Goal: Find specific page/section: Find specific page/section

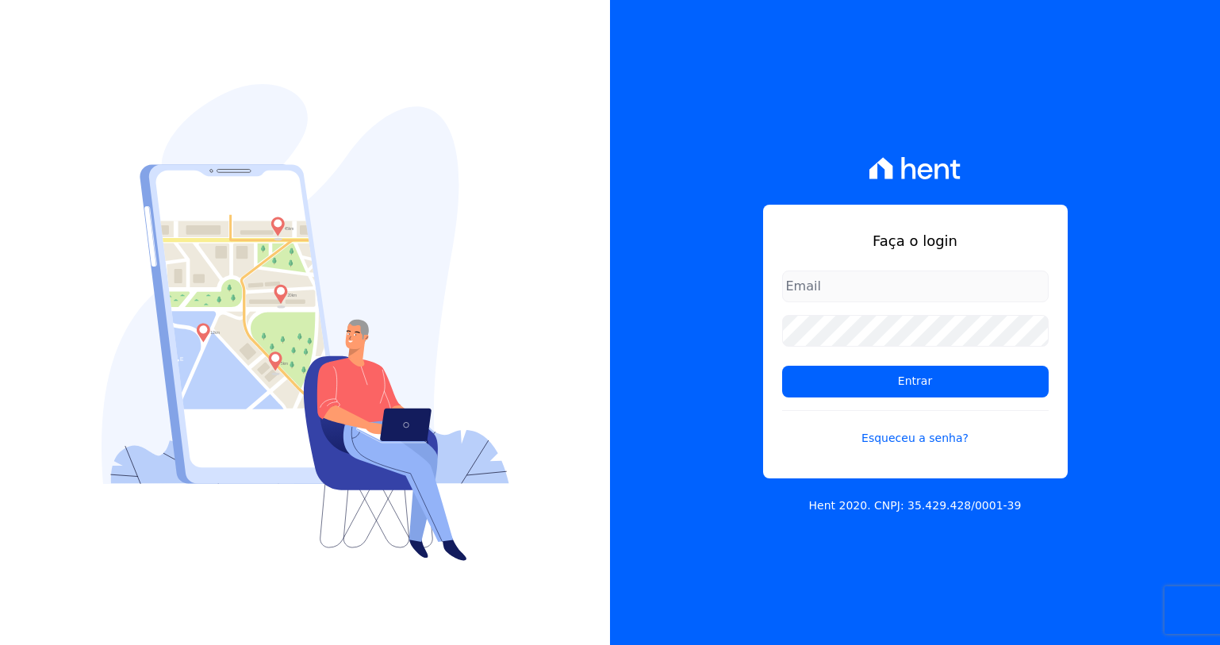
click at [877, 295] on input "email" at bounding box center [915, 286] width 266 height 32
type input "[EMAIL_ADDRESS][DOMAIN_NAME]"
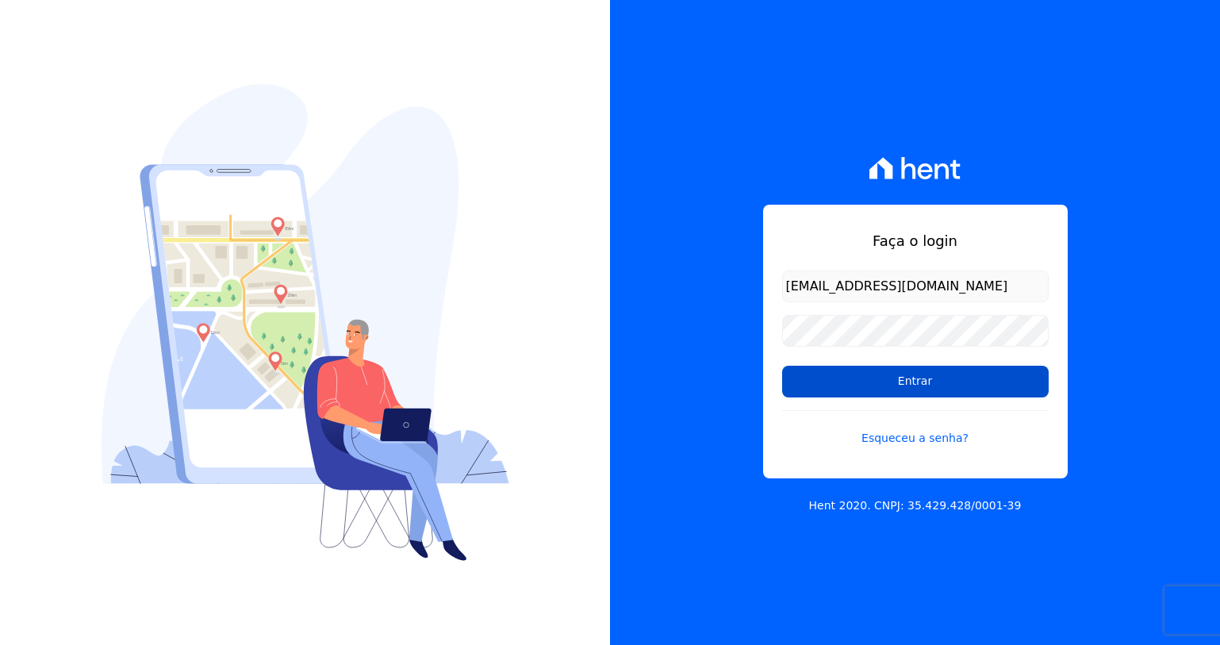
click at [900, 385] on input "Entrar" at bounding box center [915, 382] width 266 height 32
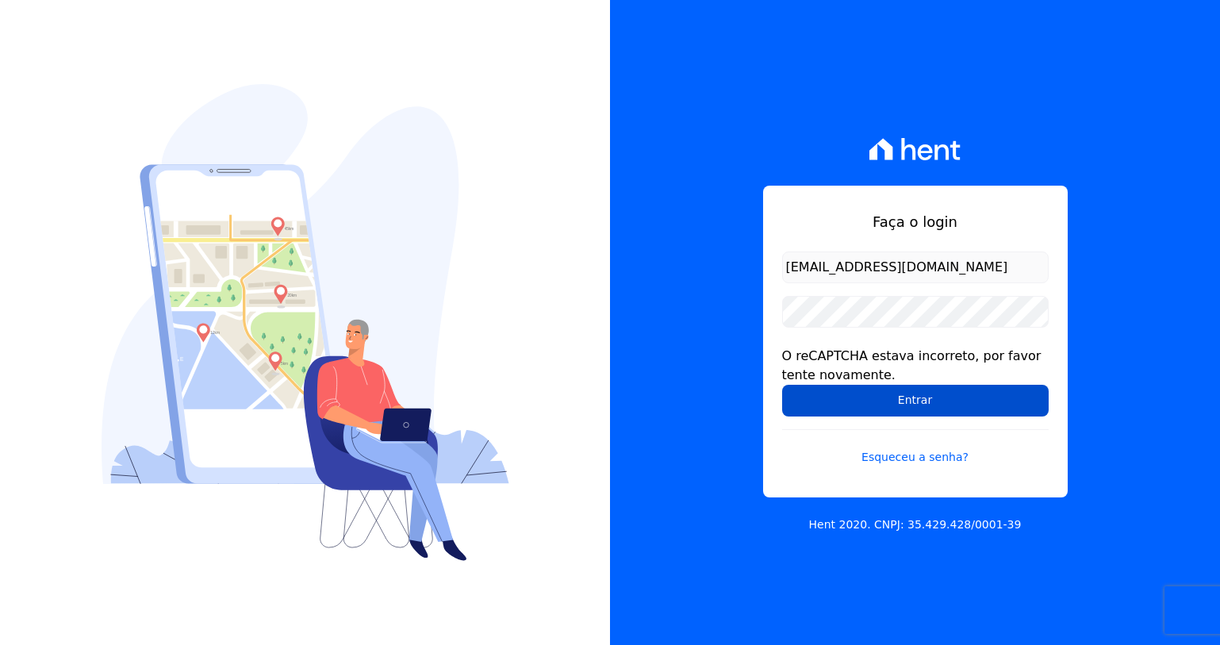
click at [841, 398] on input "Entrar" at bounding box center [915, 401] width 266 height 32
click at [839, 402] on input "Entrar" at bounding box center [915, 401] width 266 height 32
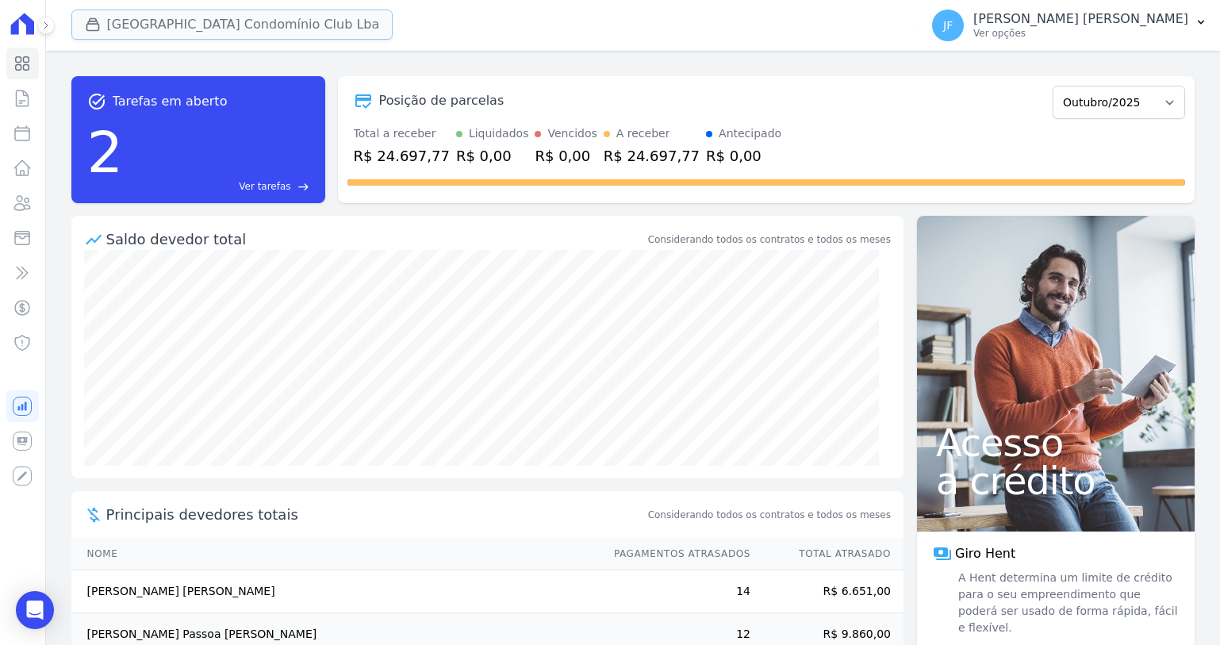
click at [303, 20] on button "[GEOGRAPHIC_DATA] Condomínio Club Lba" at bounding box center [232, 25] width 322 height 30
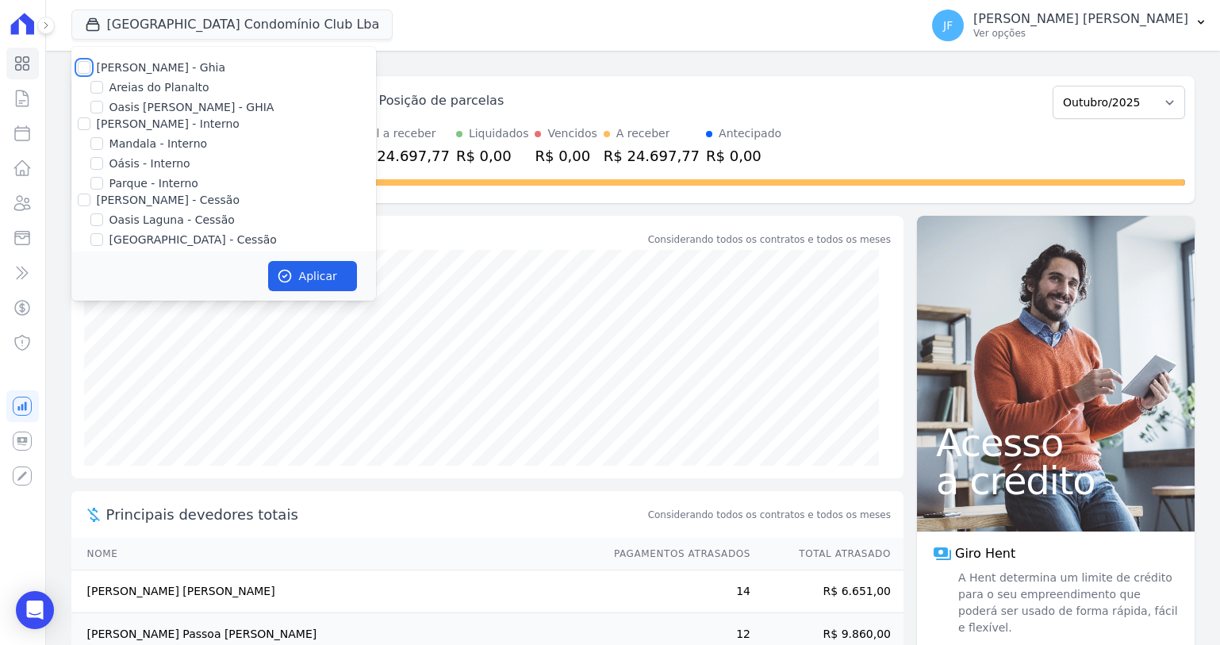
click at [88, 71] on input "Celina Guimaraes - Ghia" at bounding box center [84, 67] width 13 height 13
checkbox input "true"
click at [84, 128] on input "Celina Guimarães - Interno" at bounding box center [84, 123] width 13 height 13
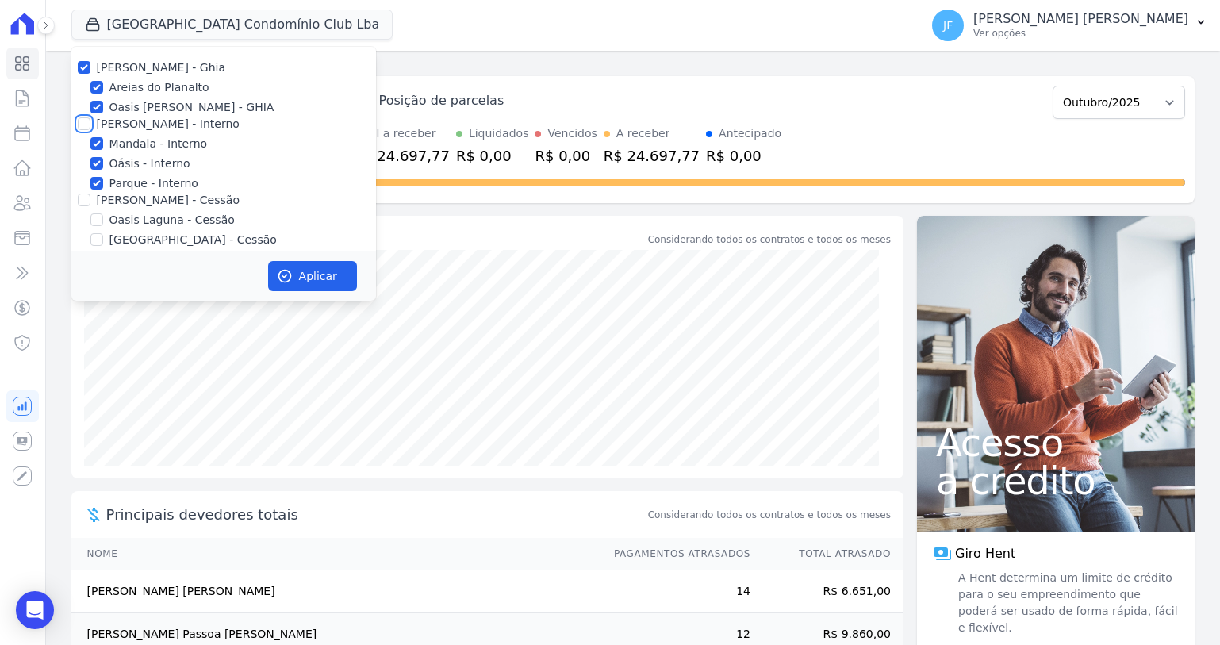
checkbox input "true"
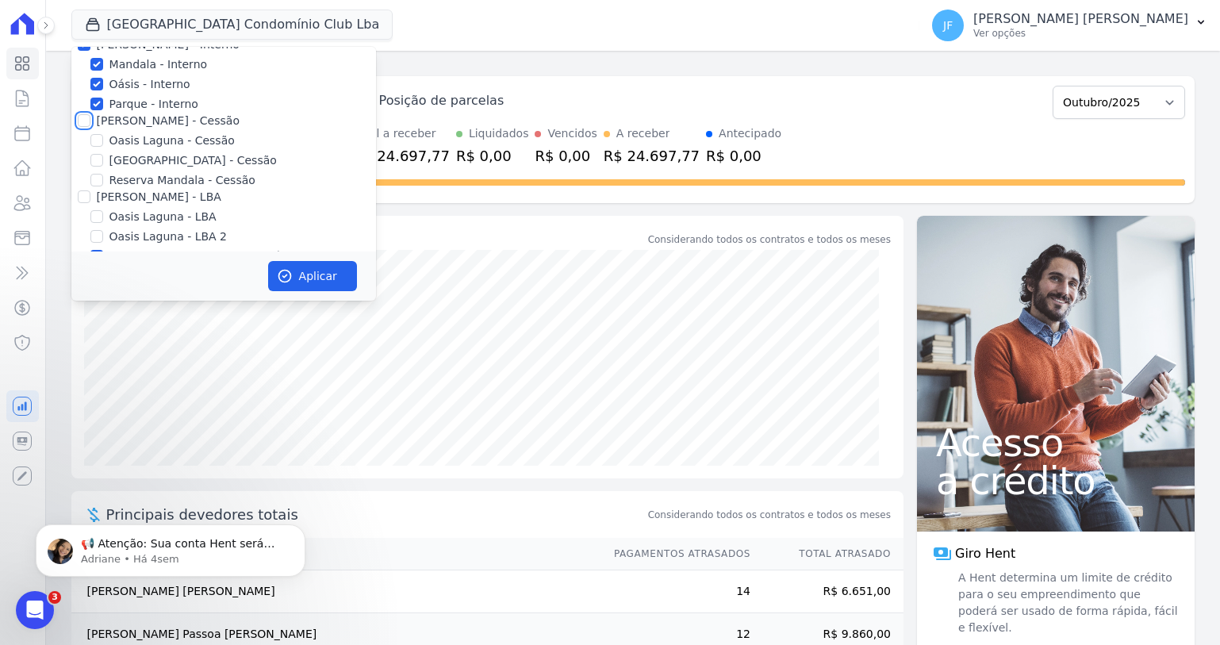
click at [81, 123] on input "Celina Guimaraes - Cessão" at bounding box center [84, 120] width 13 height 13
checkbox input "true"
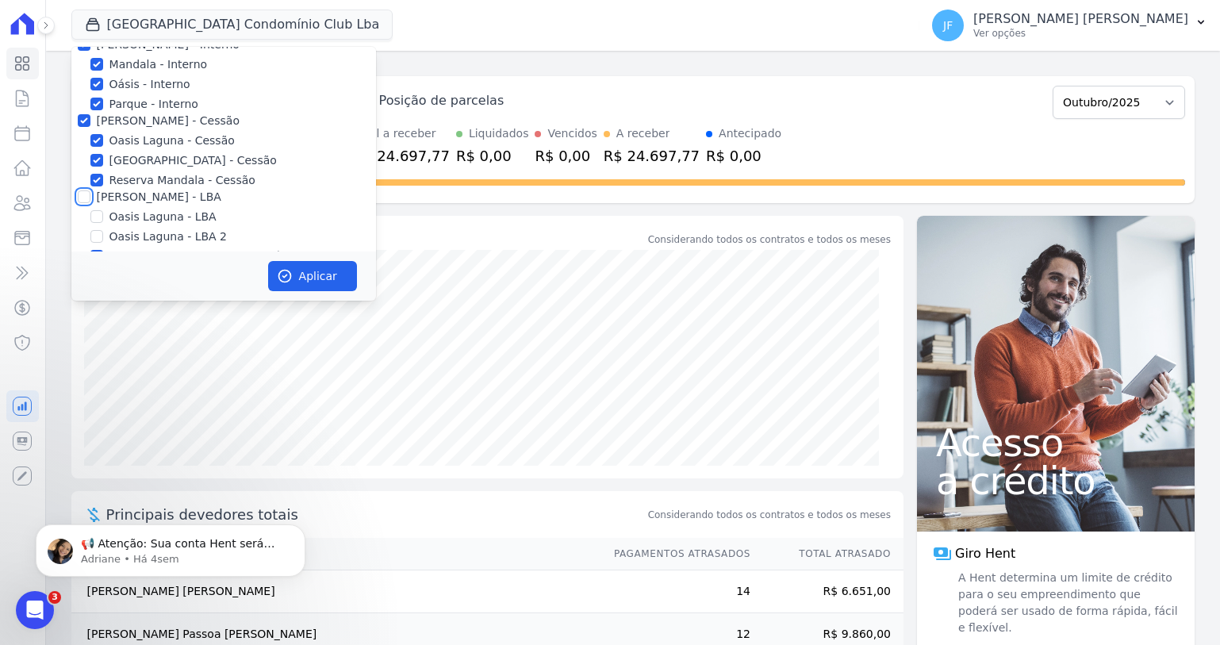
click at [86, 198] on input "Celina Guimaraes - LBA" at bounding box center [84, 196] width 13 height 13
checkbox input "true"
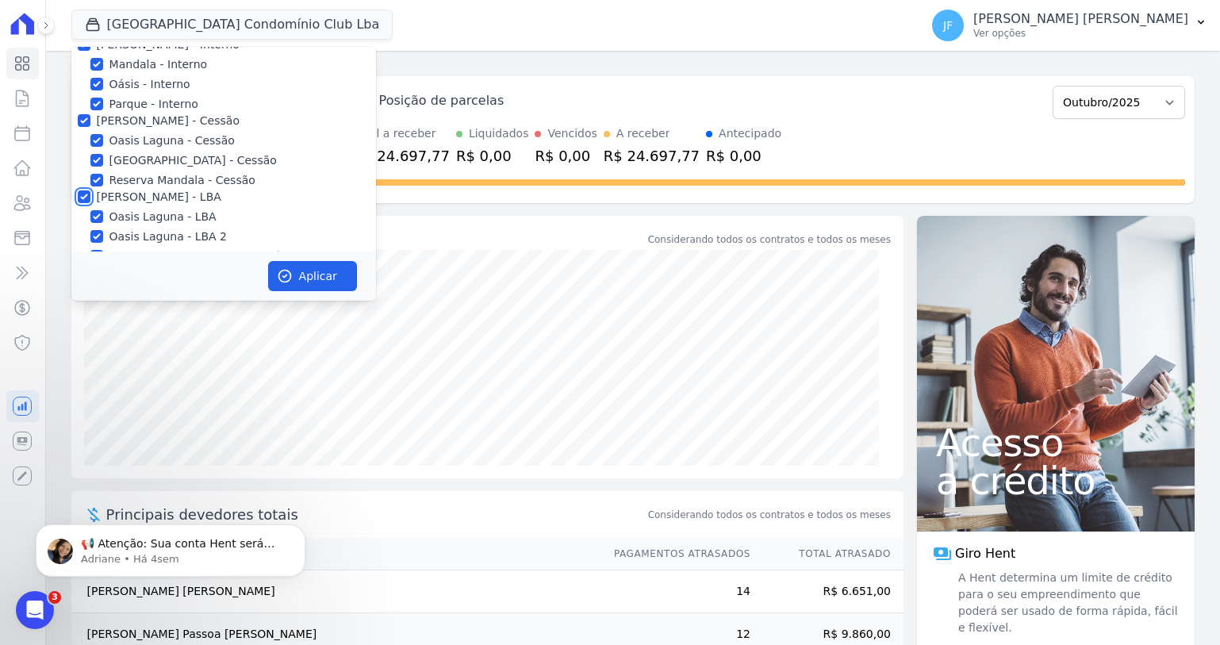
checkbox input "true"
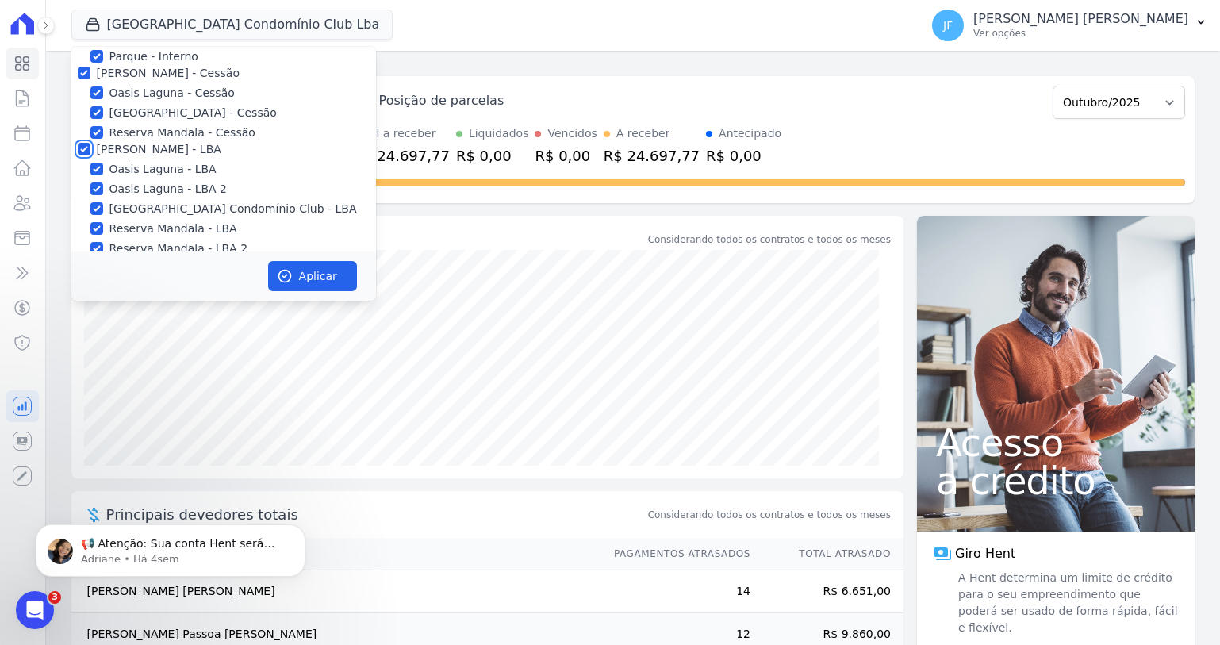
scroll to position [145, 0]
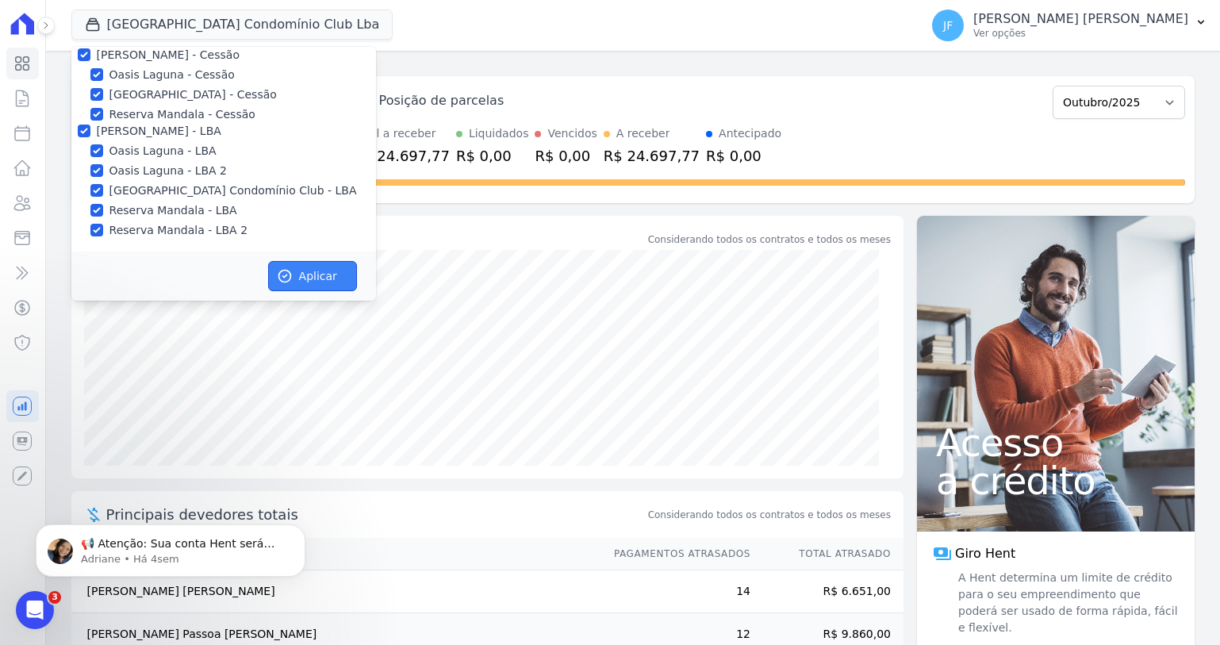
click at [302, 282] on button "Aplicar" at bounding box center [312, 276] width 89 height 30
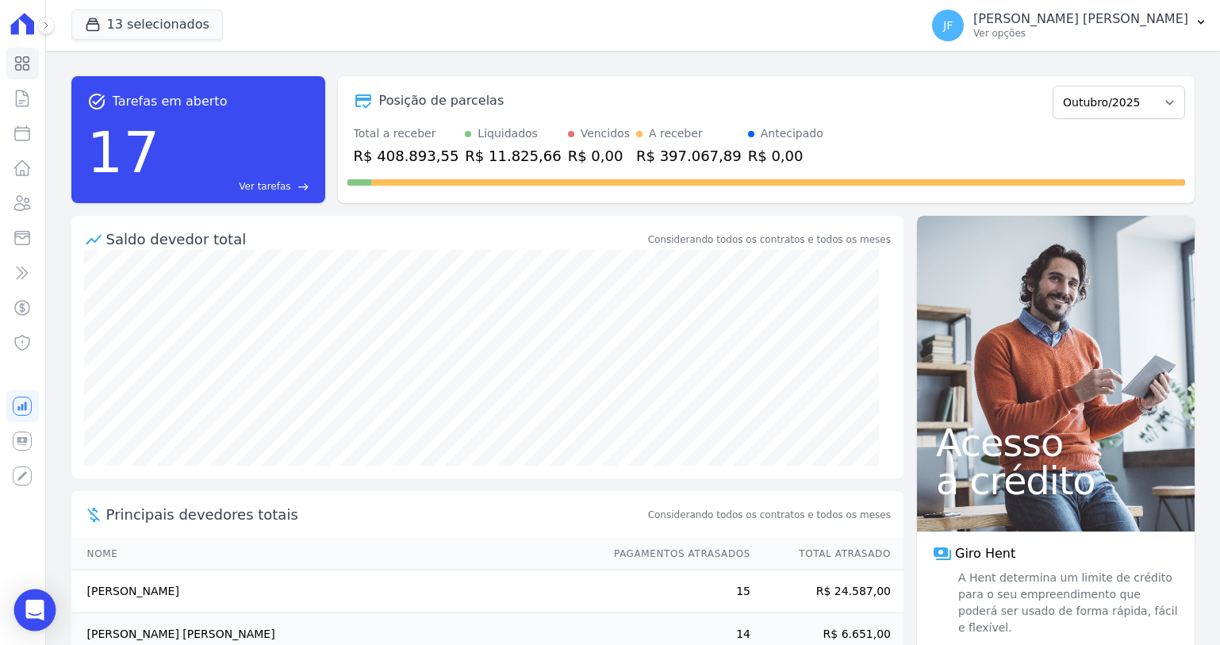
click at [42, 599] on div "Open Intercom Messenger" at bounding box center [35, 610] width 42 height 42
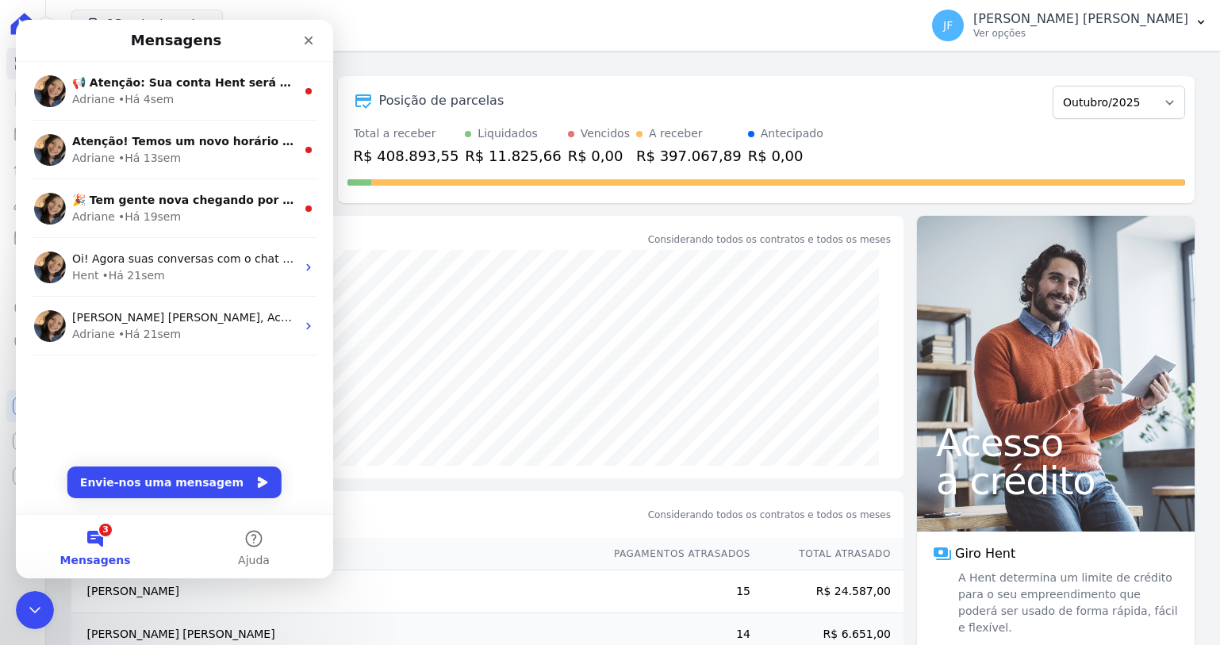
scroll to position [0, 0]
click at [306, 42] on icon "Fechar" at bounding box center [309, 40] width 9 height 9
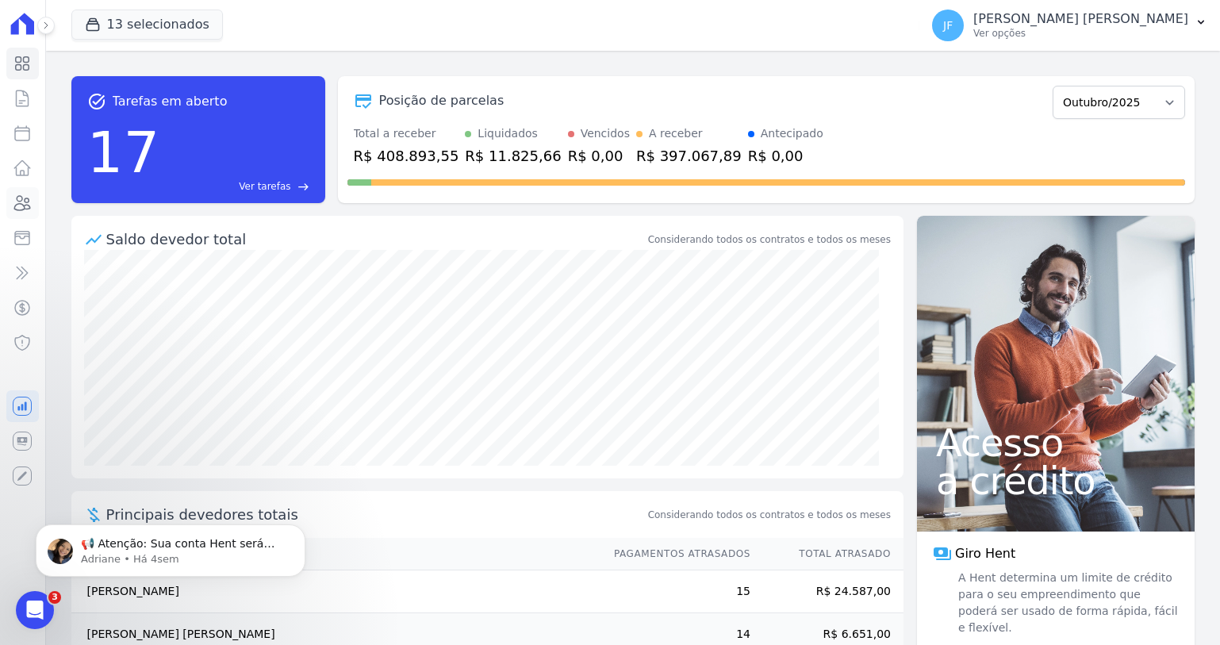
click at [25, 204] on icon at bounding box center [22, 203] width 19 height 19
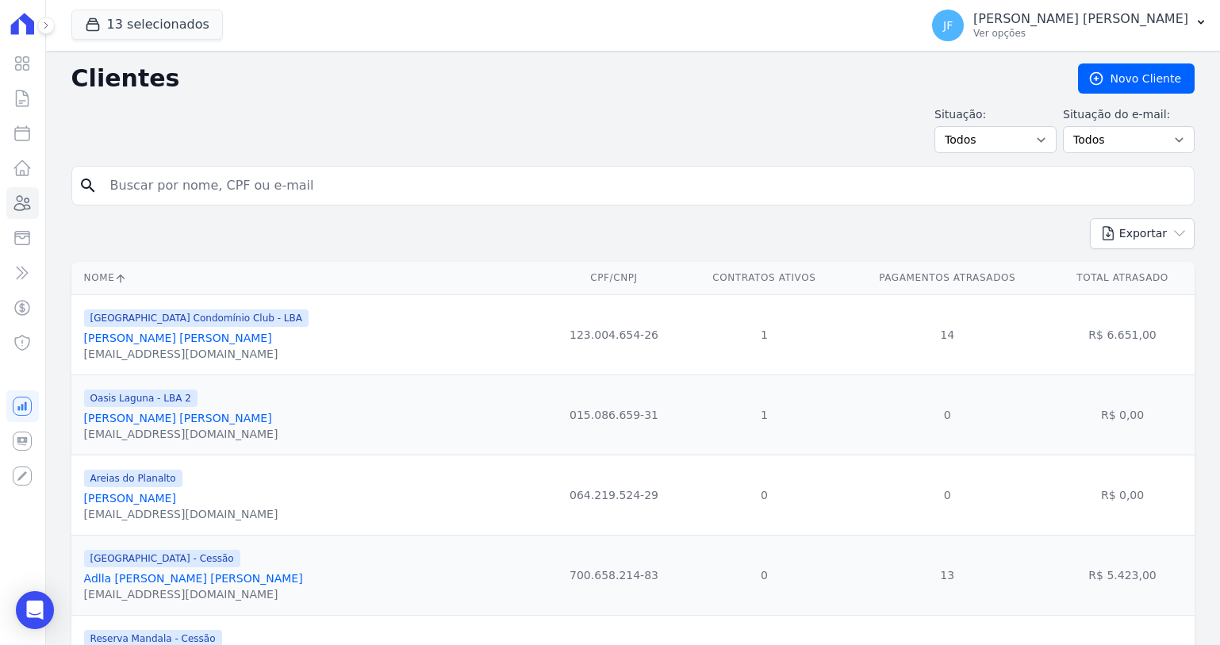
click at [267, 190] on input "search" at bounding box center [644, 186] width 1086 height 32
type input "hudson nascimento"
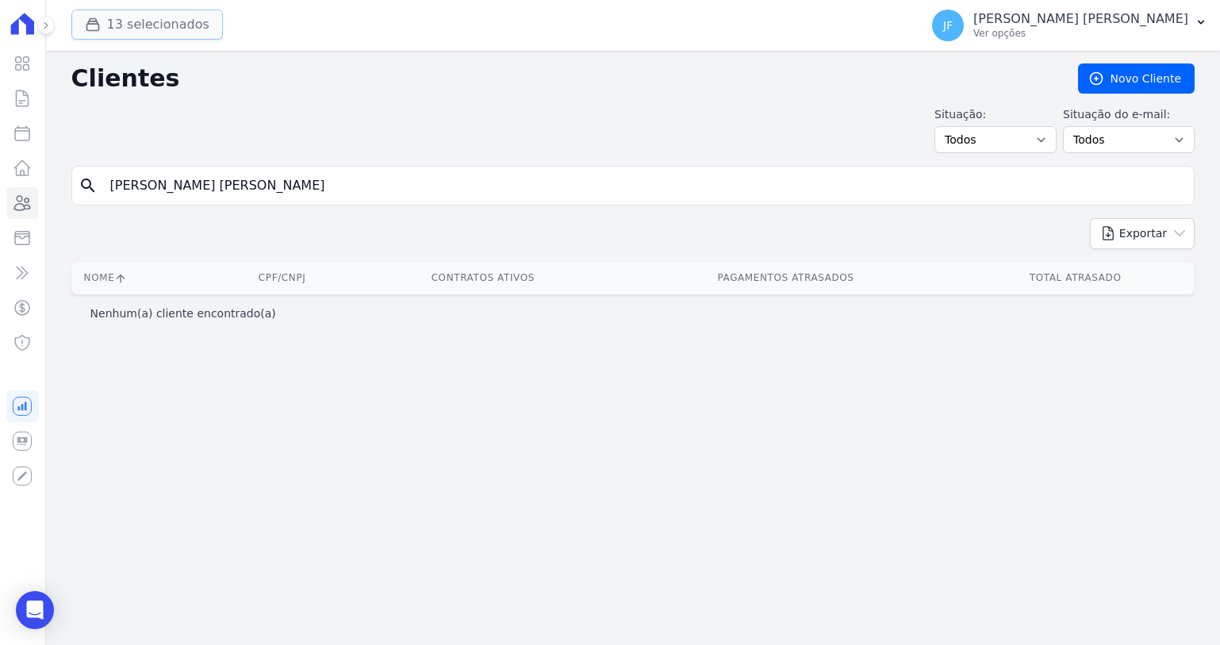
click at [136, 17] on button "13 selecionados" at bounding box center [146, 25] width 151 height 30
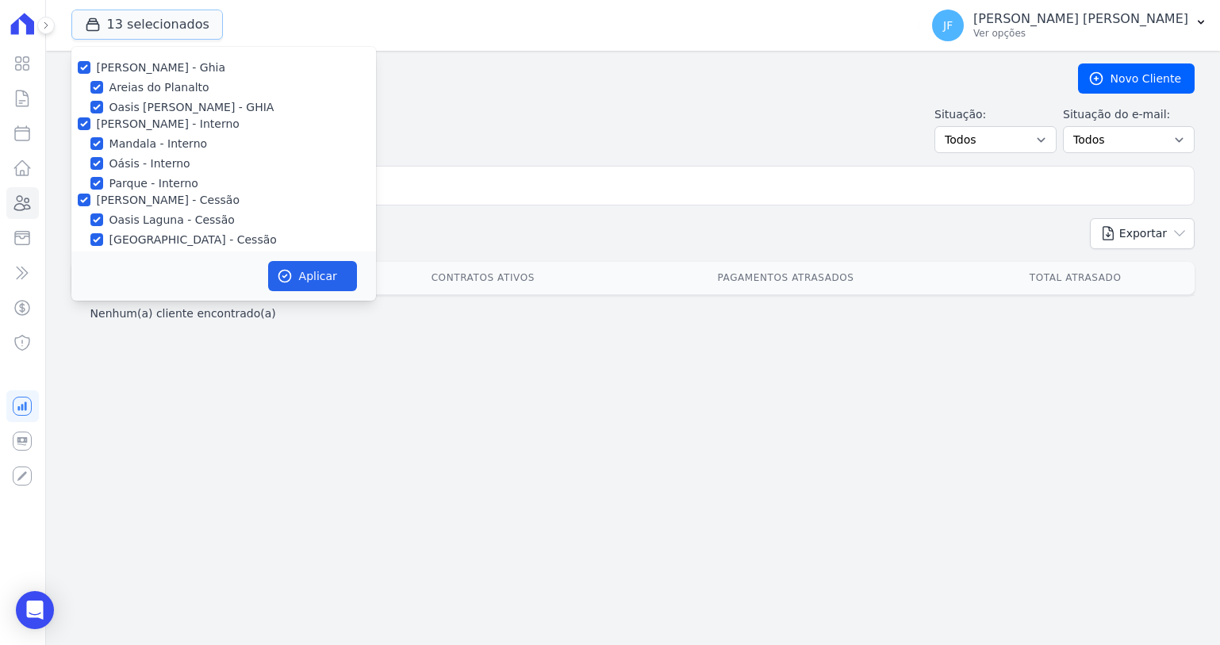
scroll to position [145, 0]
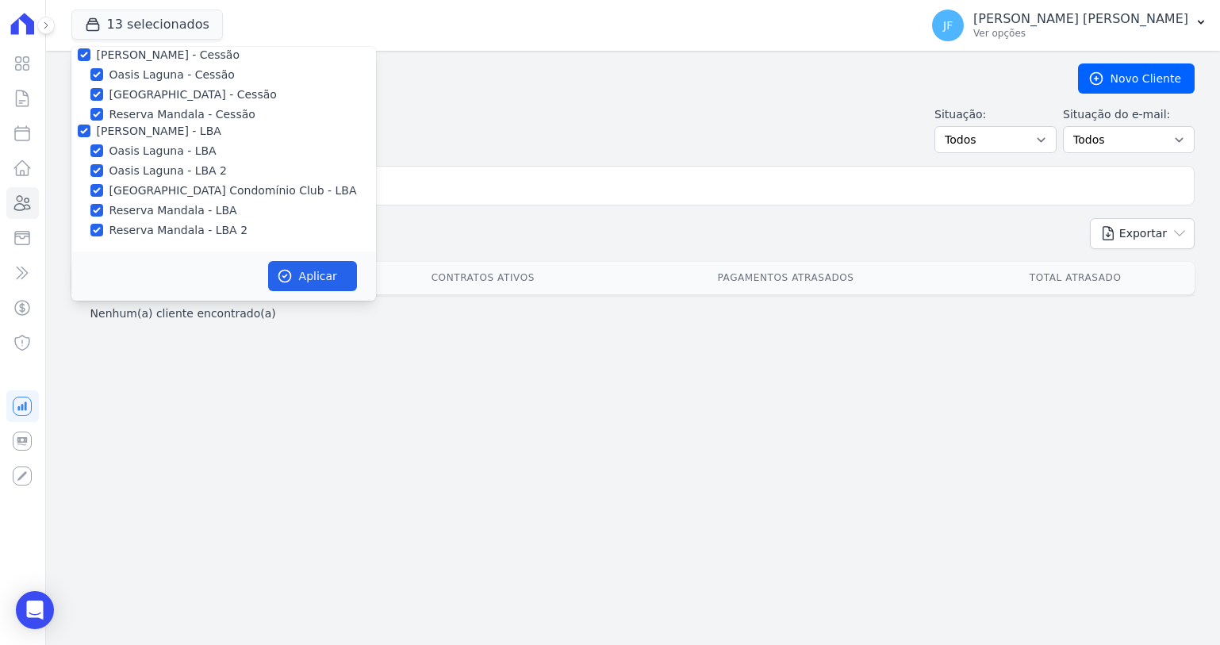
click at [454, 167] on div "search hudson nascimento" at bounding box center [632, 186] width 1123 height 40
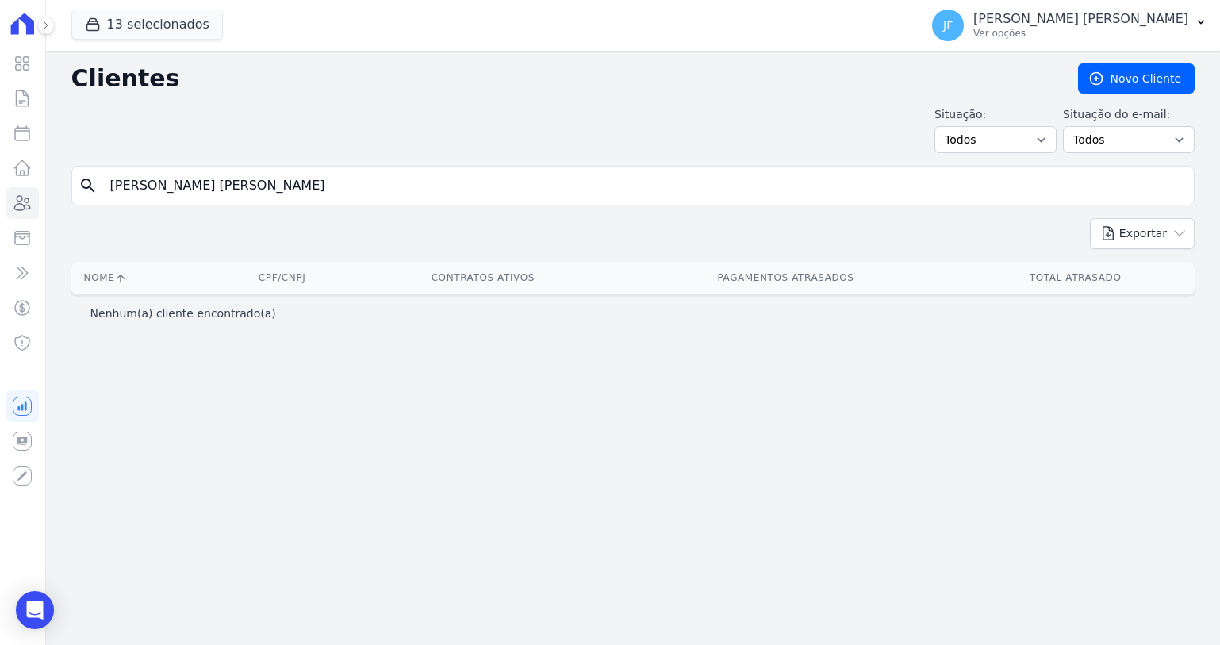
click at [454, 179] on input "hudson nascimento" at bounding box center [644, 186] width 1086 height 32
type input "hudson"
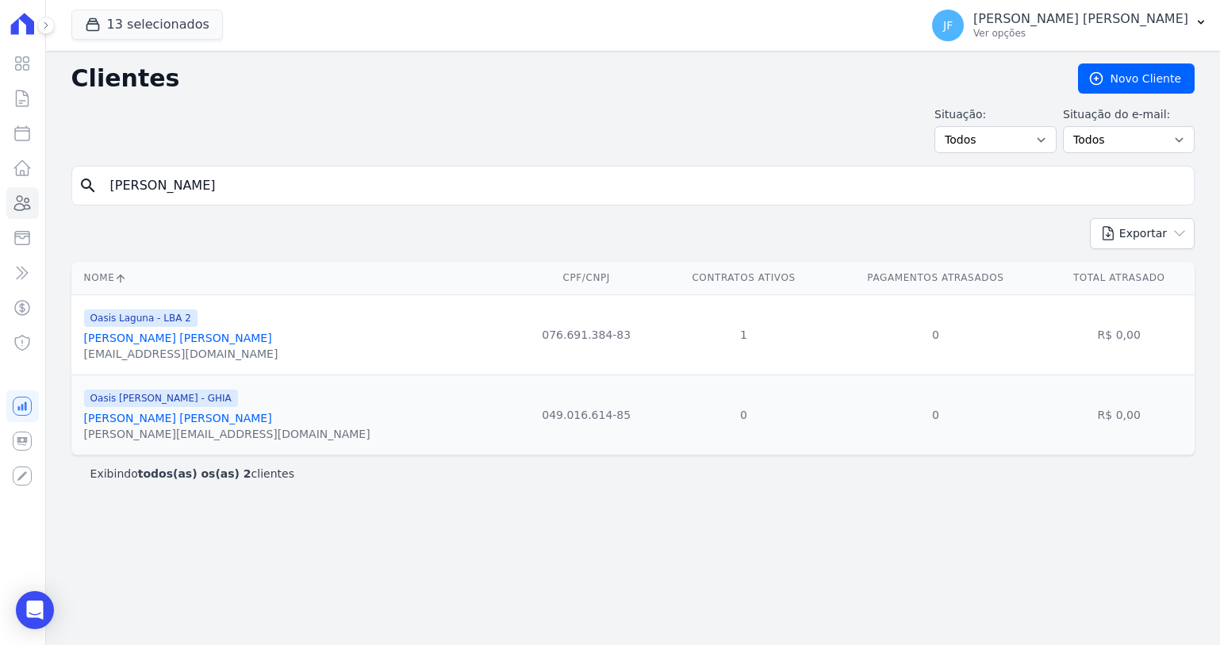
click at [132, 341] on link "Hudson Araujo" at bounding box center [178, 337] width 188 height 13
